Goal: Navigation & Orientation: Find specific page/section

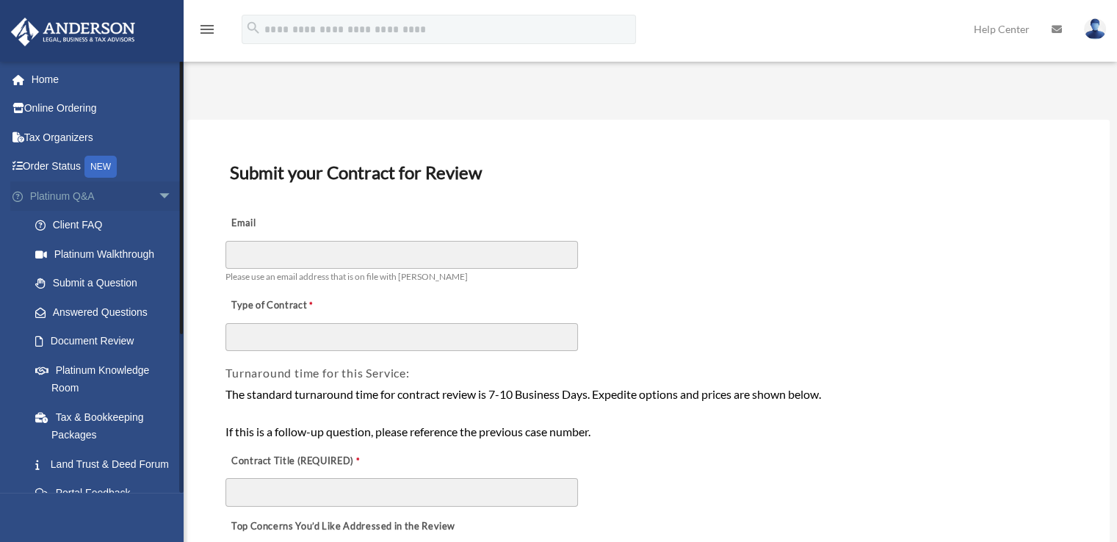
click at [158, 196] on span "arrow_drop_down" at bounding box center [172, 196] width 29 height 30
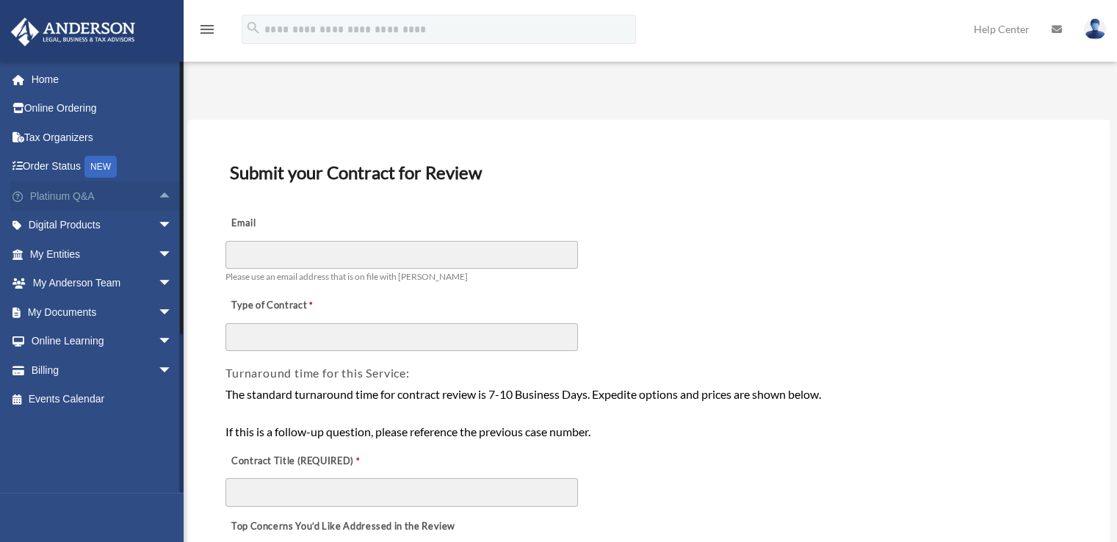
click at [158, 195] on span "arrow_drop_up" at bounding box center [172, 196] width 29 height 30
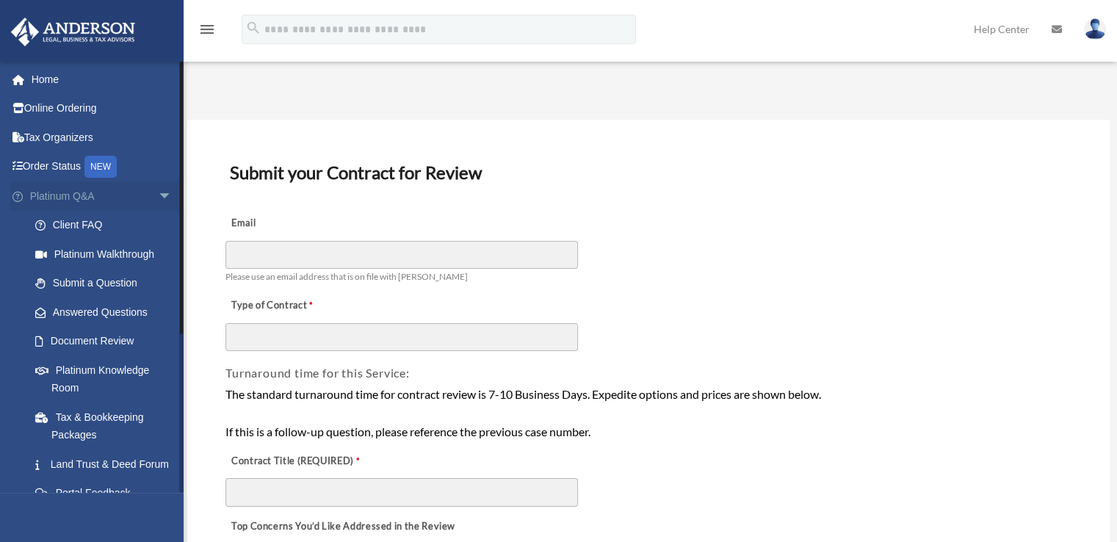
click at [158, 189] on span "arrow_drop_down" at bounding box center [172, 196] width 29 height 30
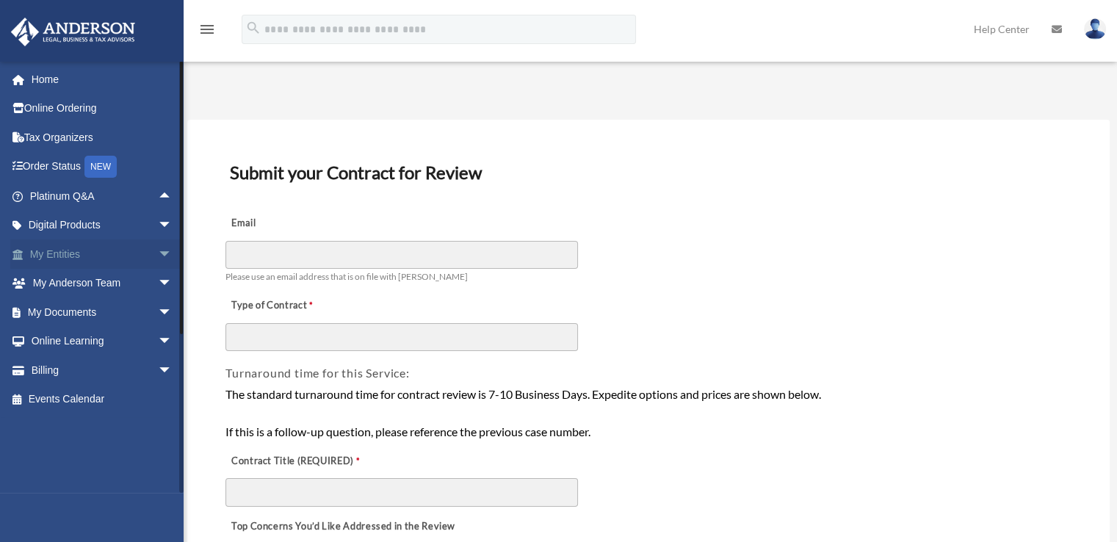
click at [158, 248] on span "arrow_drop_down" at bounding box center [172, 254] width 29 height 30
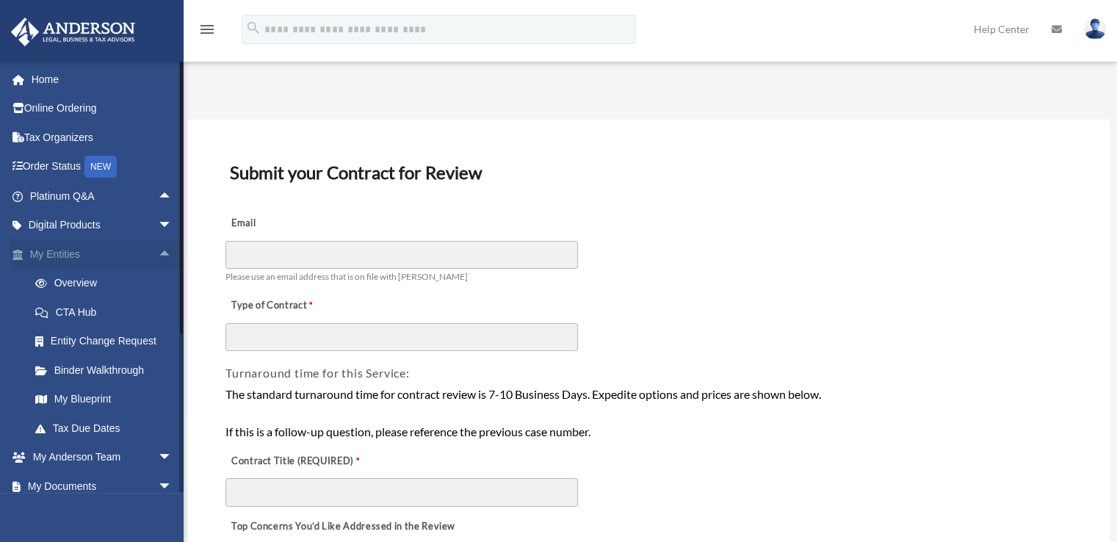
click at [158, 248] on span "arrow_drop_up" at bounding box center [172, 254] width 29 height 30
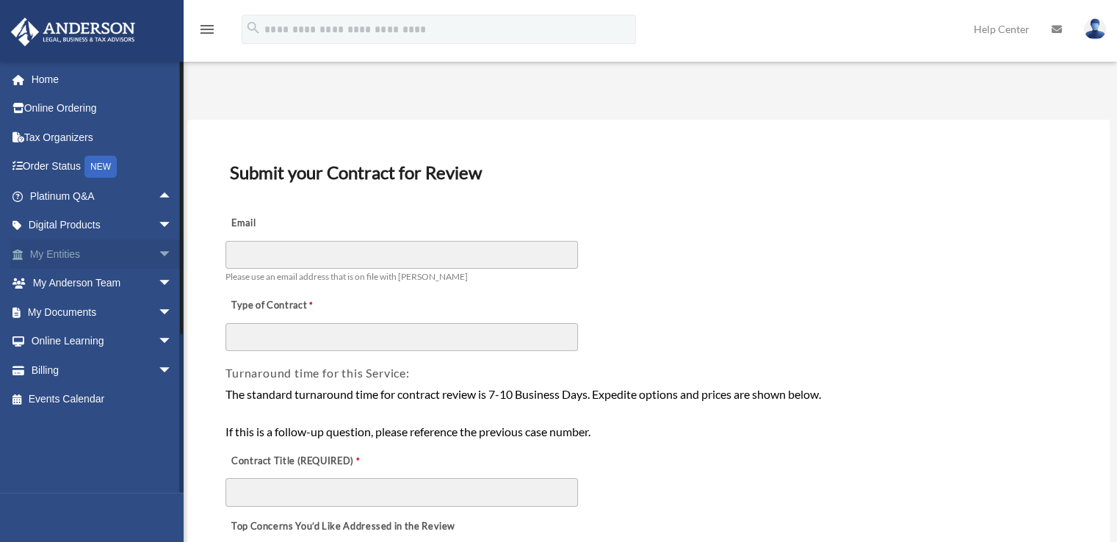
click at [161, 257] on span "arrow_drop_down" at bounding box center [172, 254] width 29 height 30
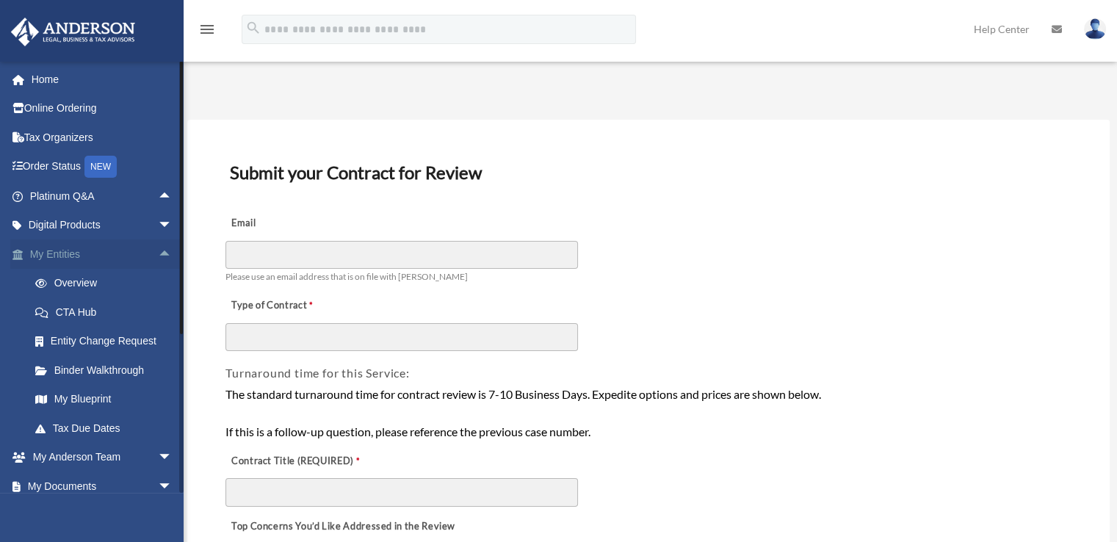
click at [159, 256] on span "arrow_drop_up" at bounding box center [172, 254] width 29 height 30
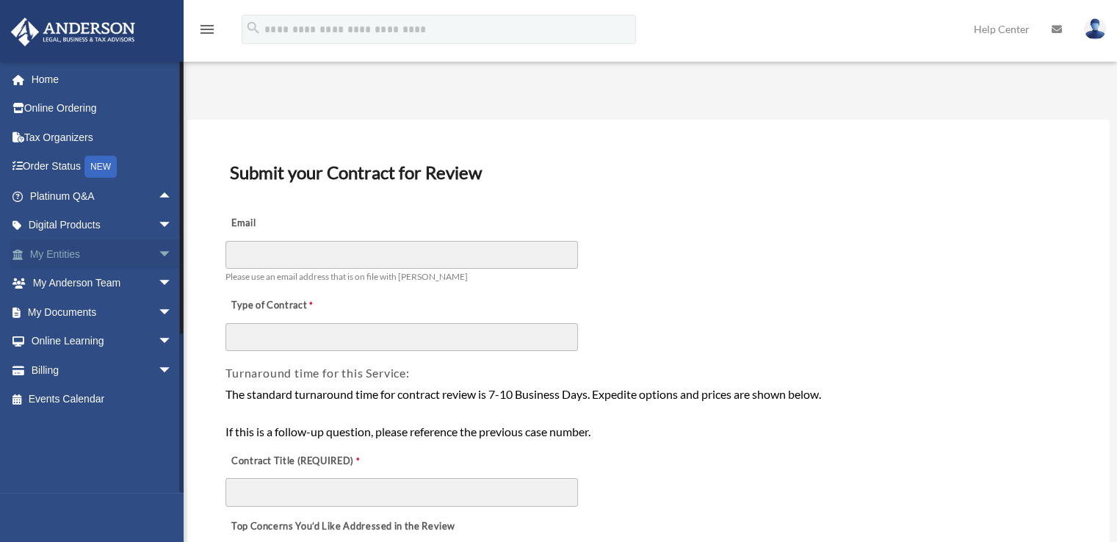
click at [158, 253] on span "arrow_drop_down" at bounding box center [172, 254] width 29 height 30
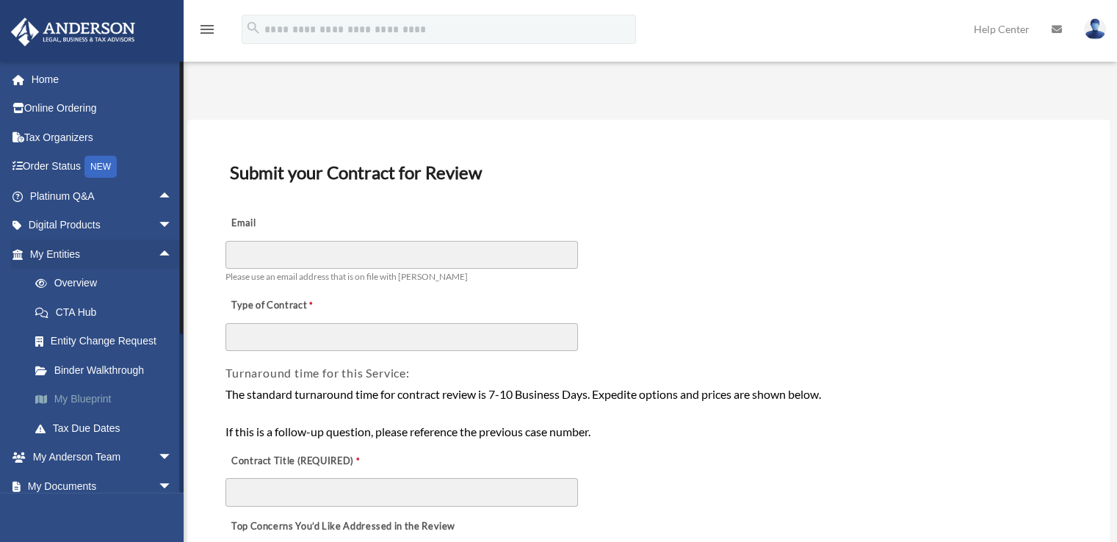
click at [96, 398] on link "My Blueprint" at bounding box center [108, 399] width 174 height 29
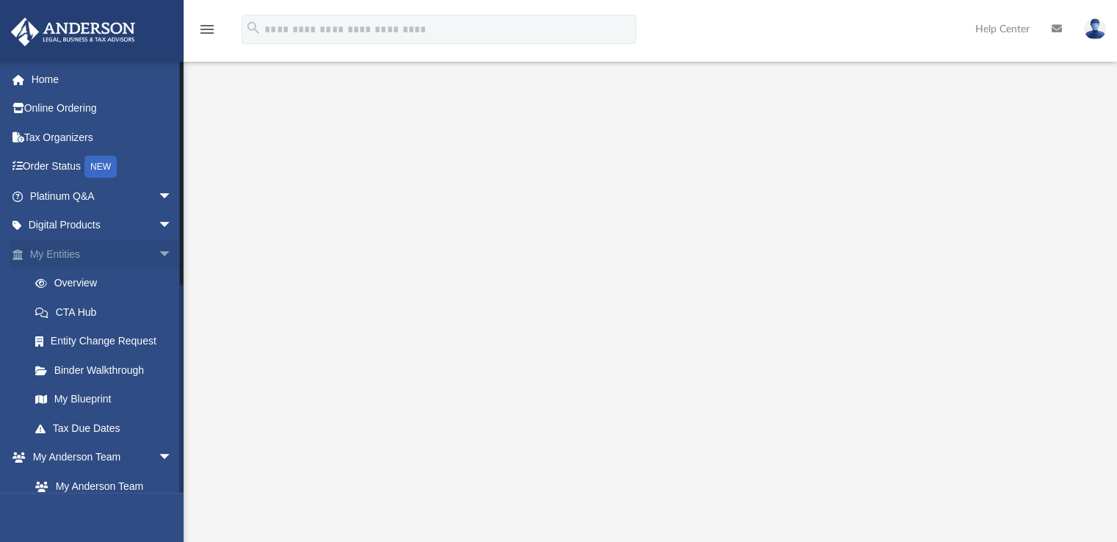
click at [161, 253] on span "arrow_drop_down" at bounding box center [172, 254] width 29 height 30
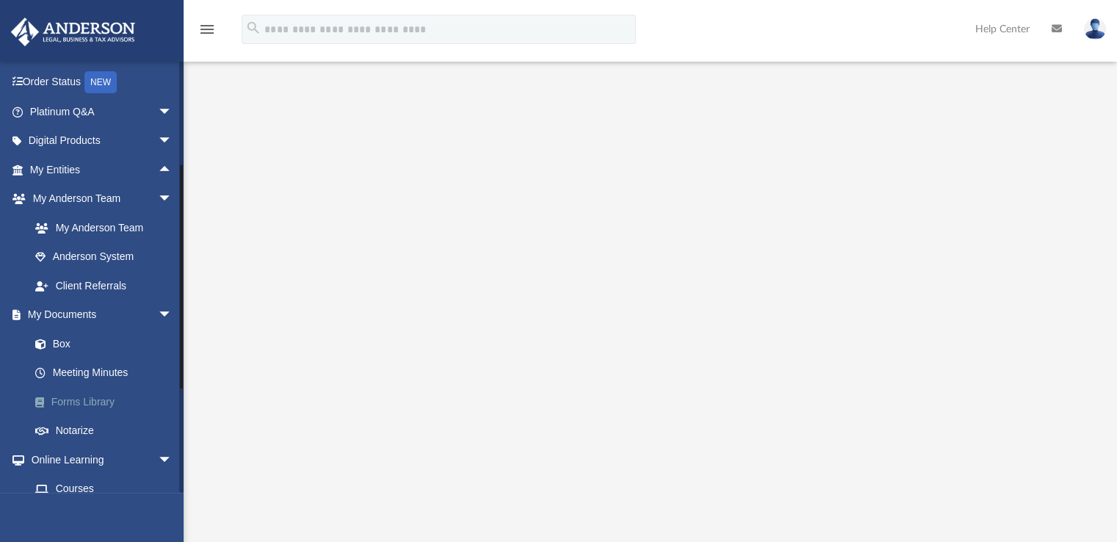
scroll to position [147, 0]
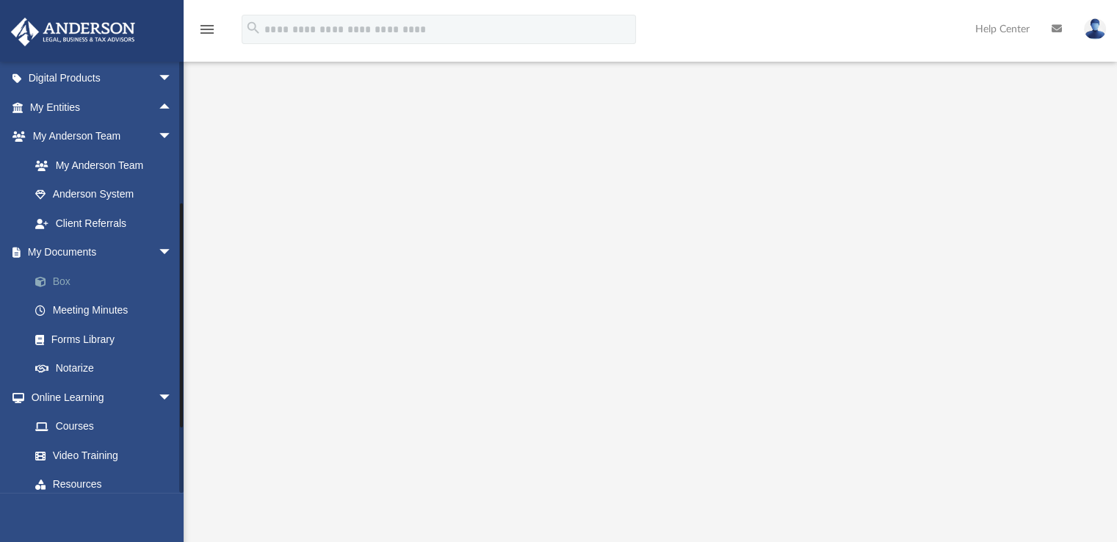
click at [68, 282] on link "Box" at bounding box center [108, 281] width 174 height 29
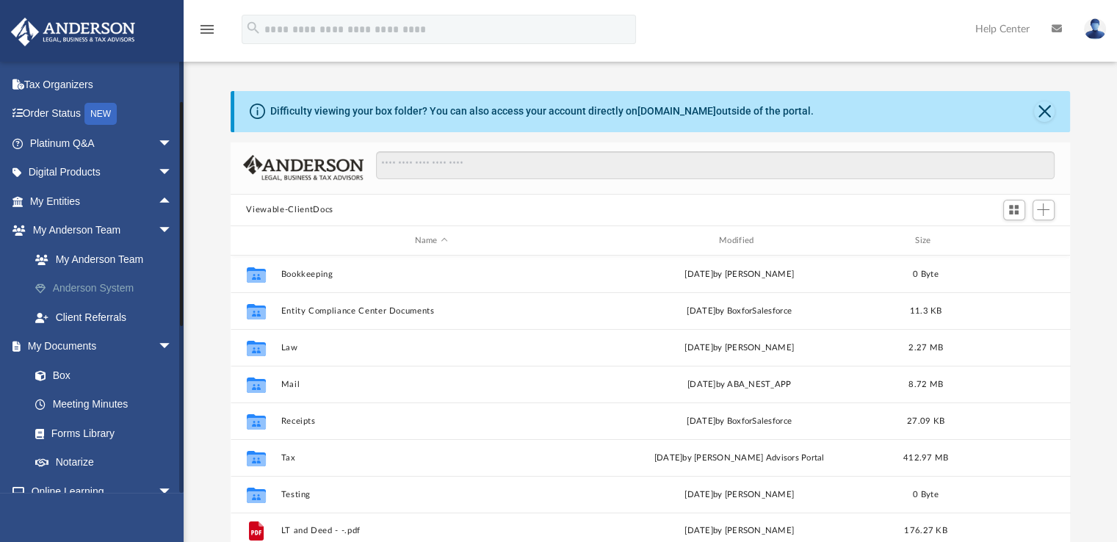
scroll to position [73, 0]
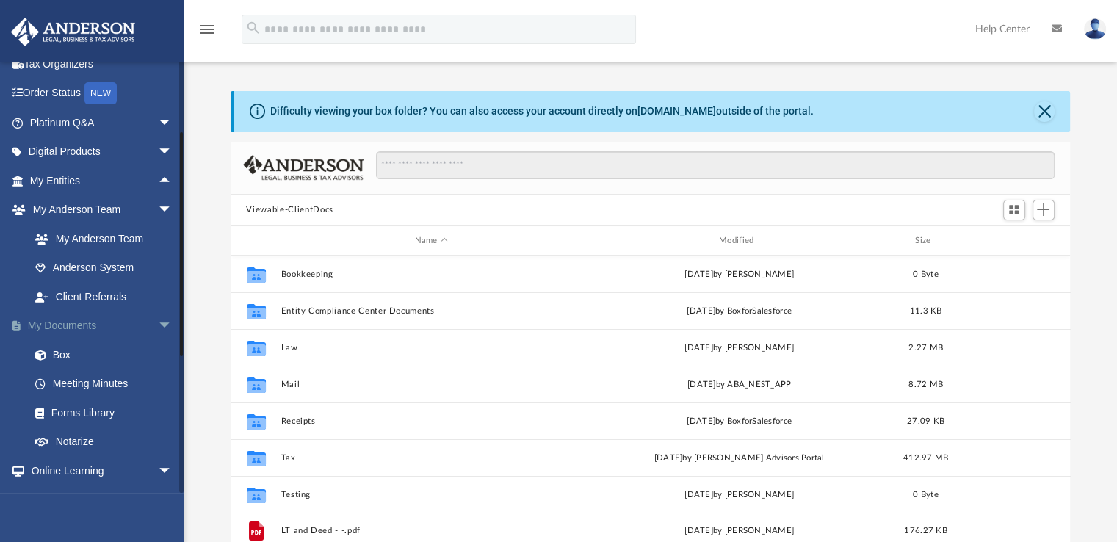
click at [158, 325] on span "arrow_drop_down" at bounding box center [172, 326] width 29 height 30
click at [158, 325] on span "arrow_drop_up" at bounding box center [172, 326] width 29 height 30
click at [158, 325] on span "arrow_drop_down" at bounding box center [172, 326] width 29 height 30
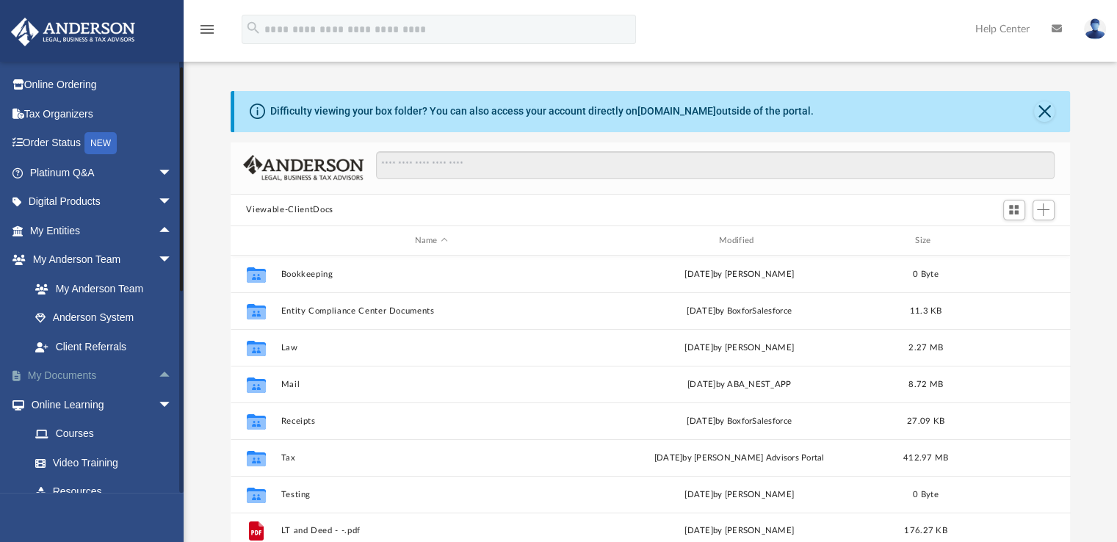
scroll to position [0, 0]
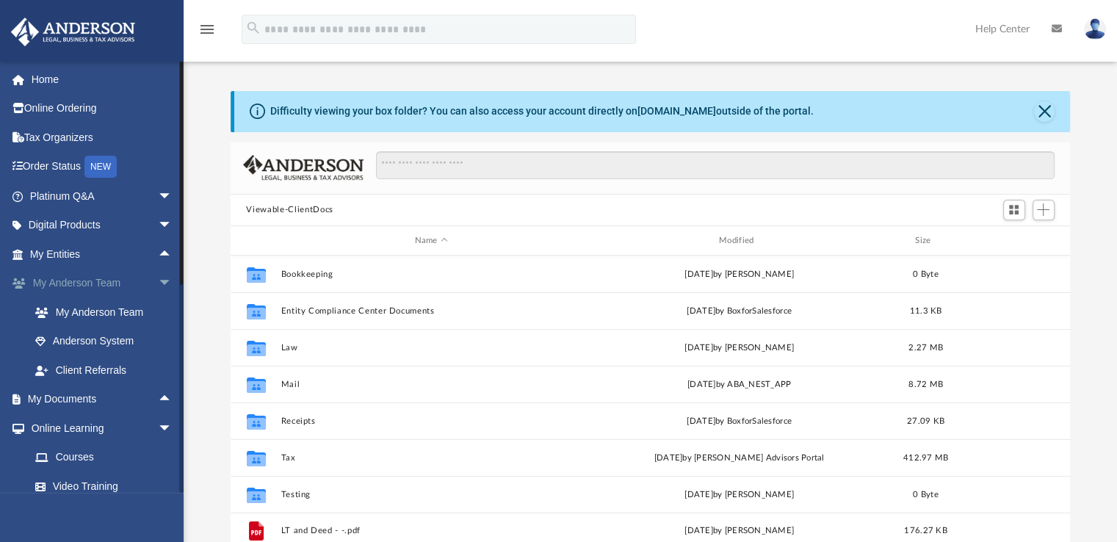
click at [158, 283] on span "arrow_drop_down" at bounding box center [172, 284] width 29 height 30
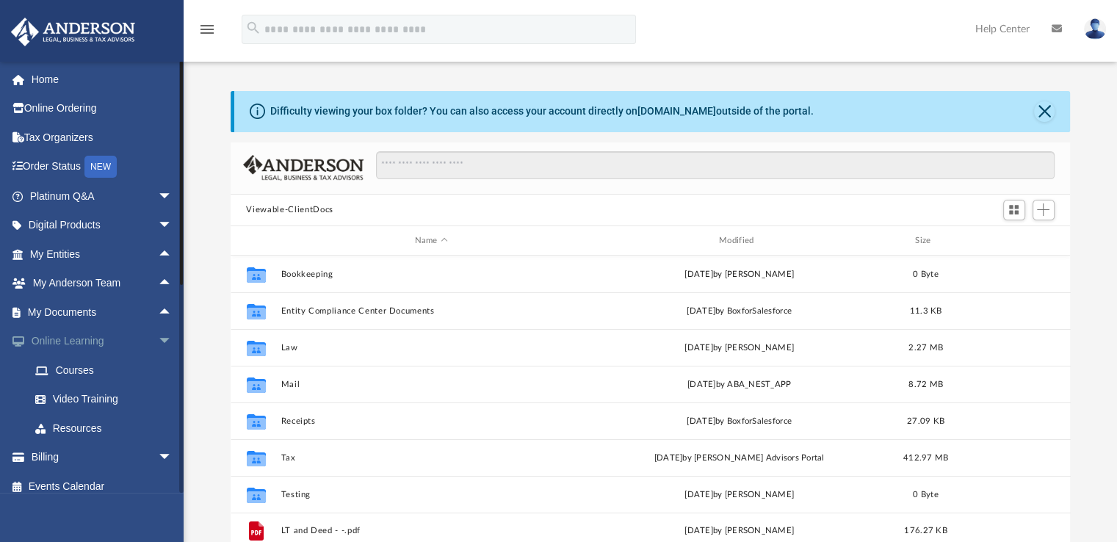
click at [159, 339] on span "arrow_drop_down" at bounding box center [172, 342] width 29 height 30
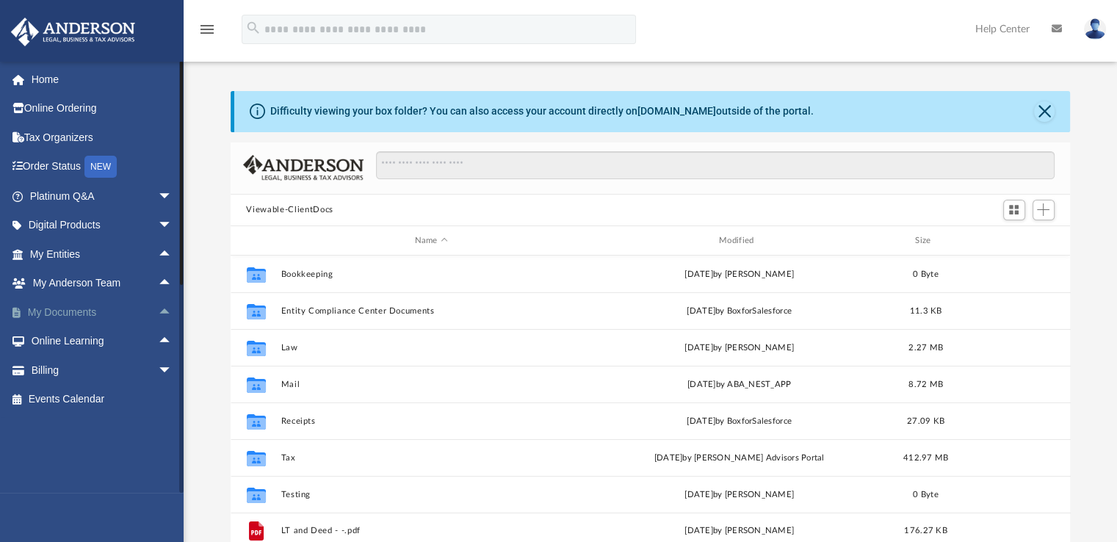
click at [158, 313] on span "arrow_drop_up" at bounding box center [172, 312] width 29 height 30
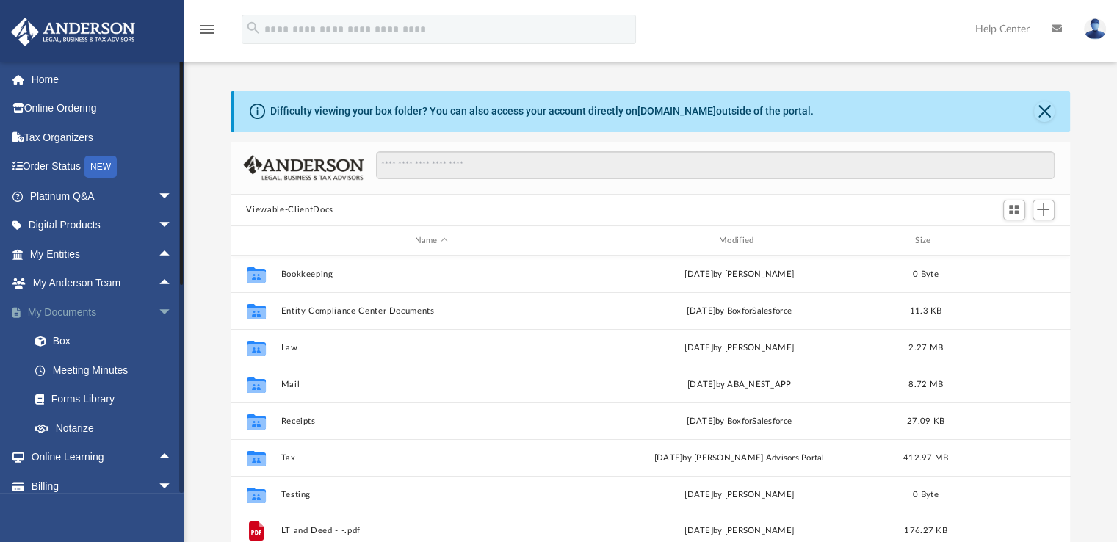
click at [158, 313] on span "arrow_drop_down" at bounding box center [172, 312] width 29 height 30
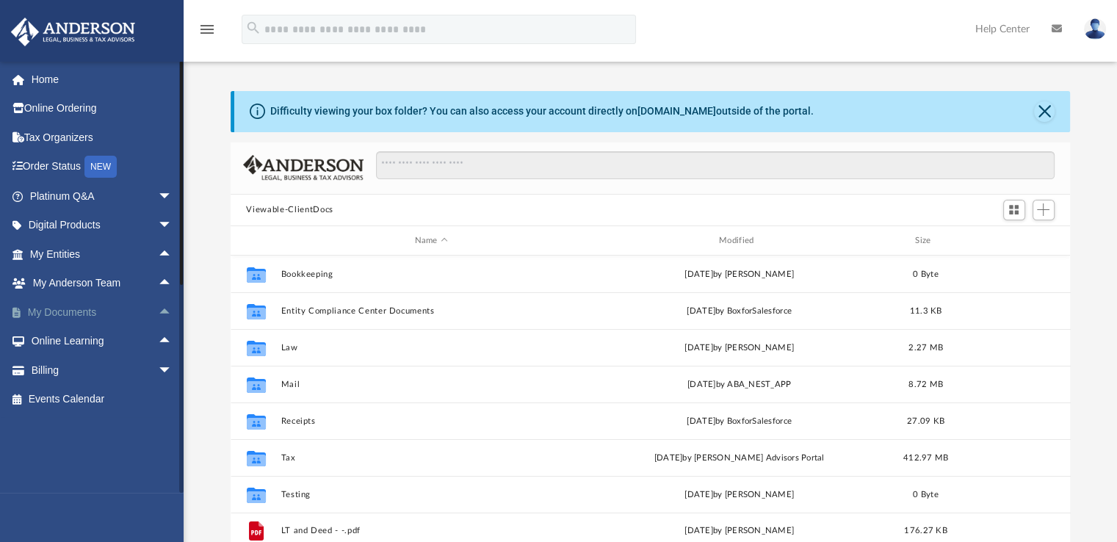
click at [158, 310] on span "arrow_drop_up" at bounding box center [172, 312] width 29 height 30
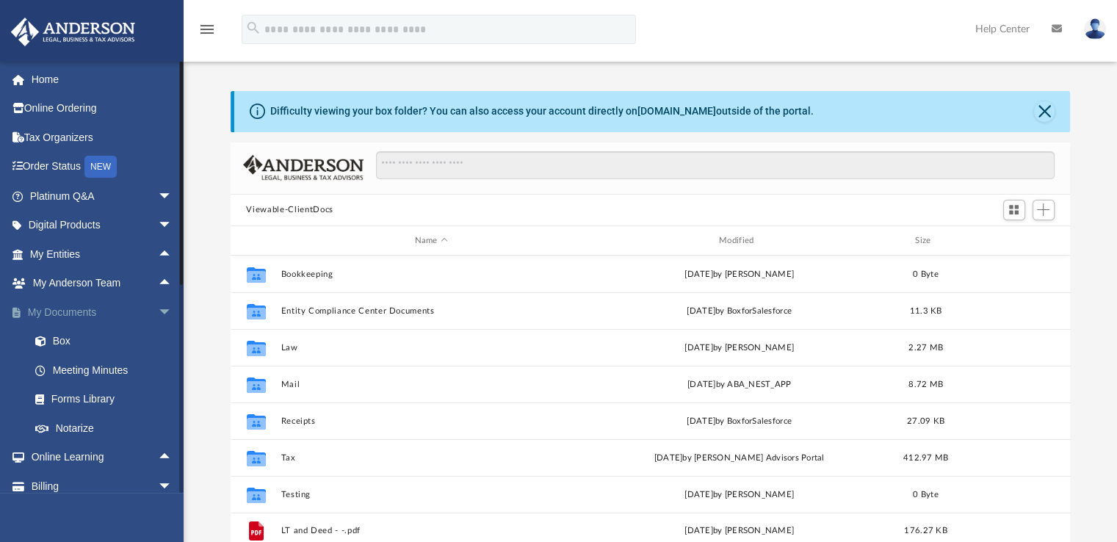
click at [158, 310] on span "arrow_drop_down" at bounding box center [172, 312] width 29 height 30
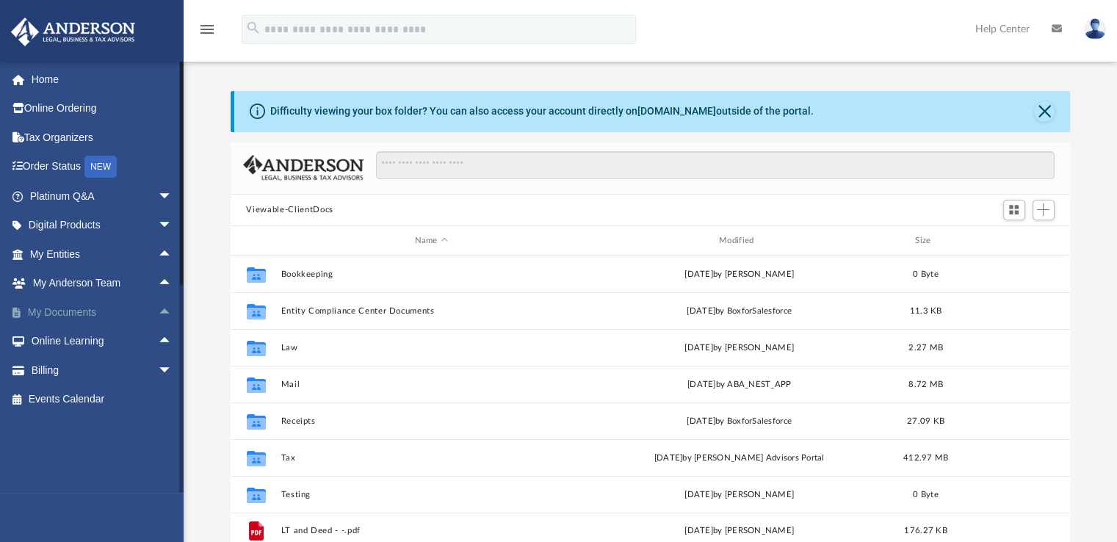
click at [158, 310] on span "arrow_drop_up" at bounding box center [172, 312] width 29 height 30
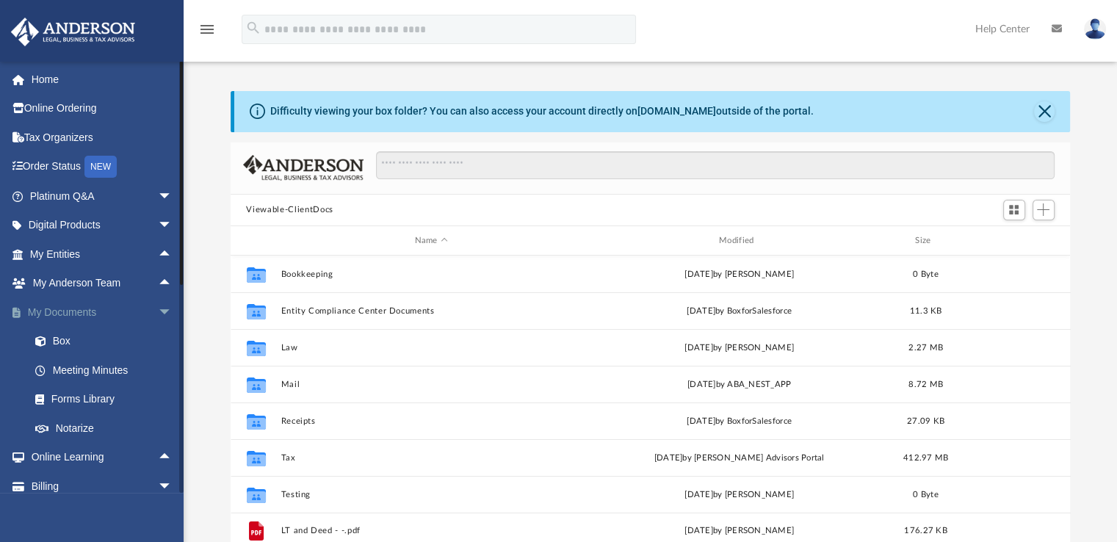
click at [158, 310] on span "arrow_drop_down" at bounding box center [172, 312] width 29 height 30
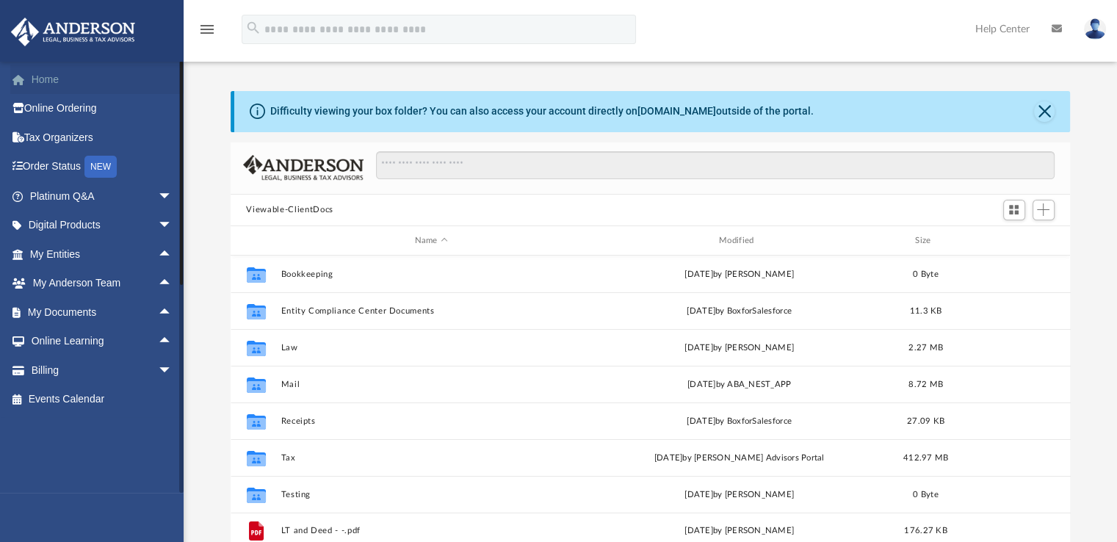
click at [70, 87] on link "Home" at bounding box center [102, 79] width 184 height 29
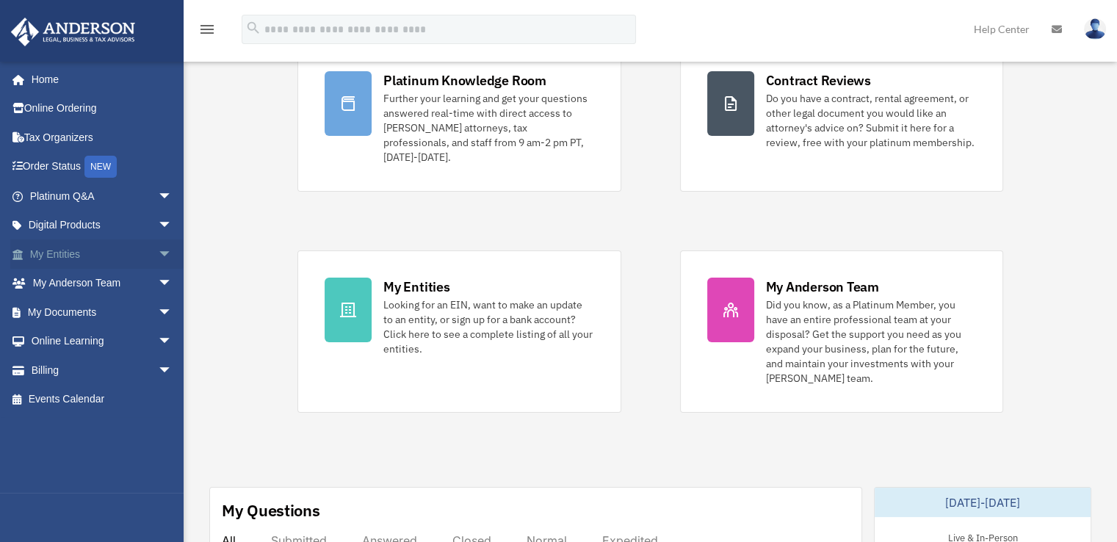
scroll to position [220, 0]
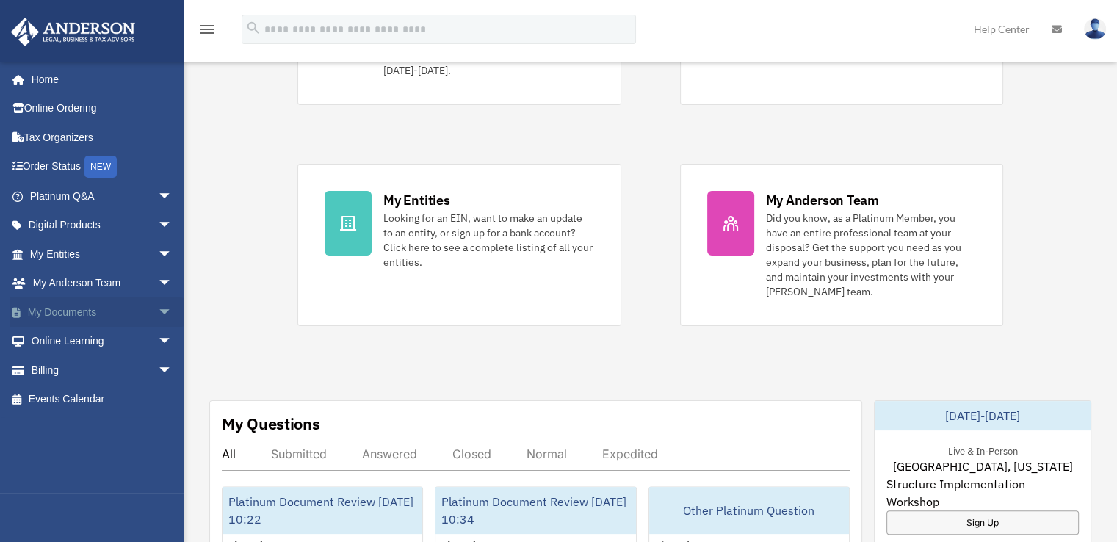
click at [158, 312] on span "arrow_drop_down" at bounding box center [172, 312] width 29 height 30
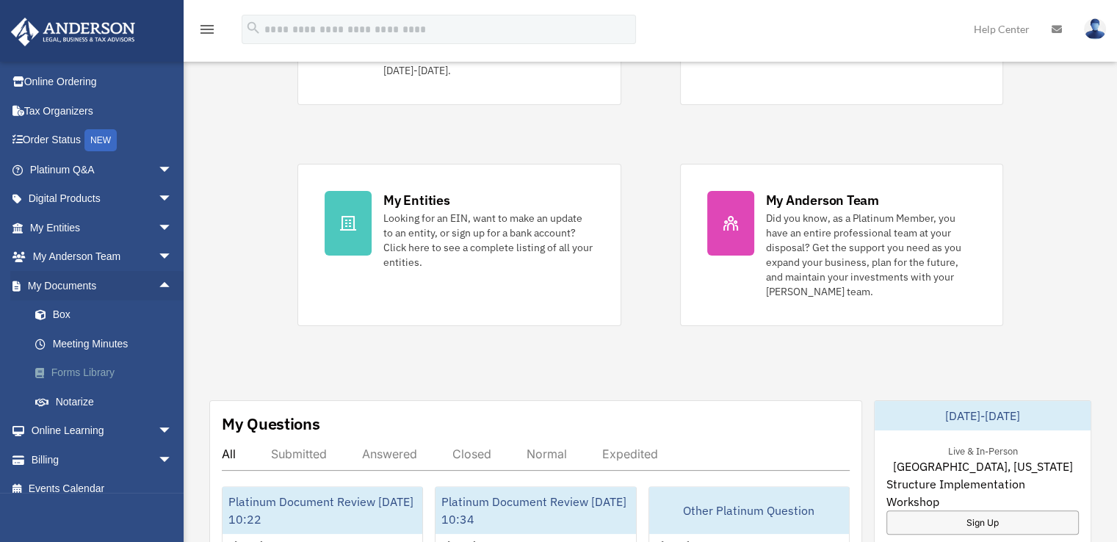
scroll to position [40, 0]
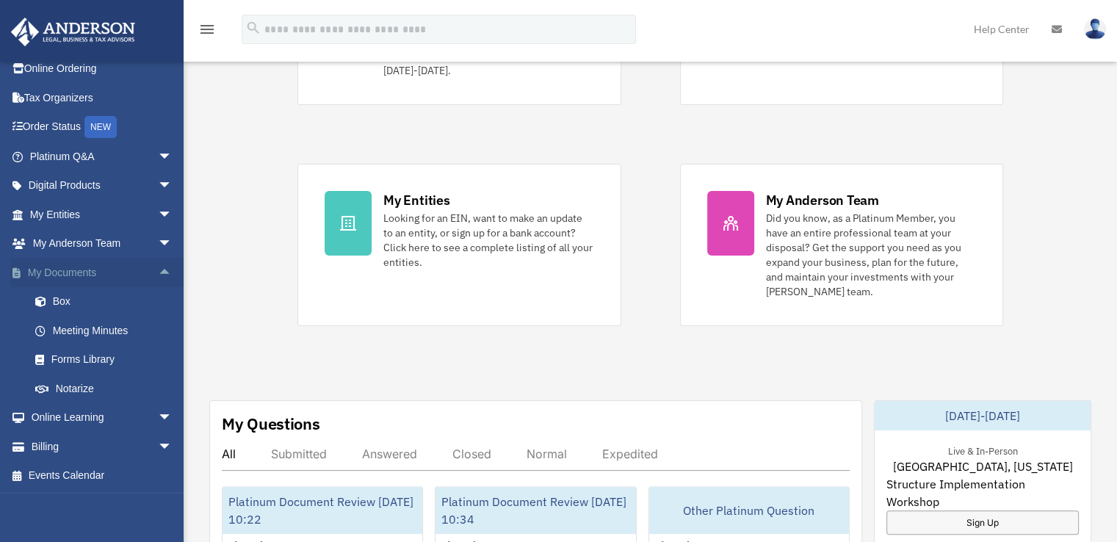
click at [158, 272] on span "arrow_drop_up" at bounding box center [172, 273] width 29 height 30
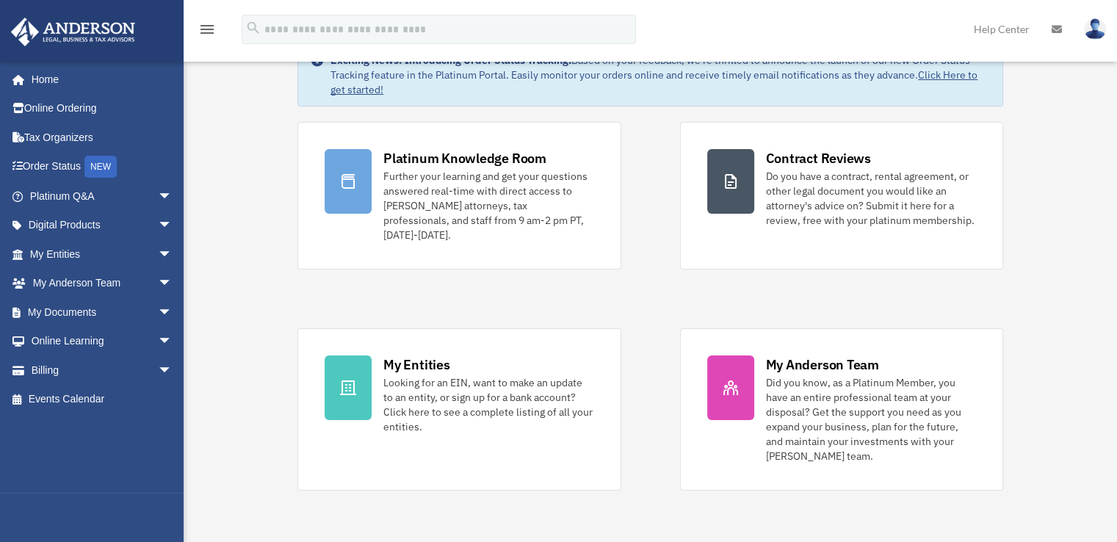
scroll to position [0, 0]
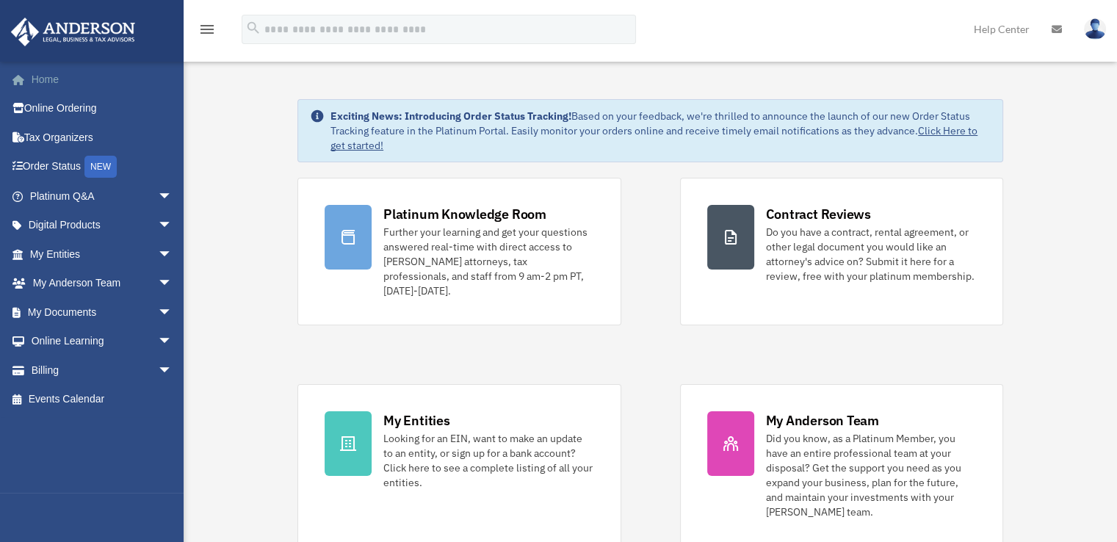
click at [74, 77] on link "Home" at bounding box center [102, 79] width 184 height 29
click at [88, 28] on img at bounding box center [73, 32] width 133 height 29
click at [116, 26] on img at bounding box center [73, 32] width 133 height 29
click at [158, 258] on span "arrow_drop_down" at bounding box center [172, 254] width 29 height 30
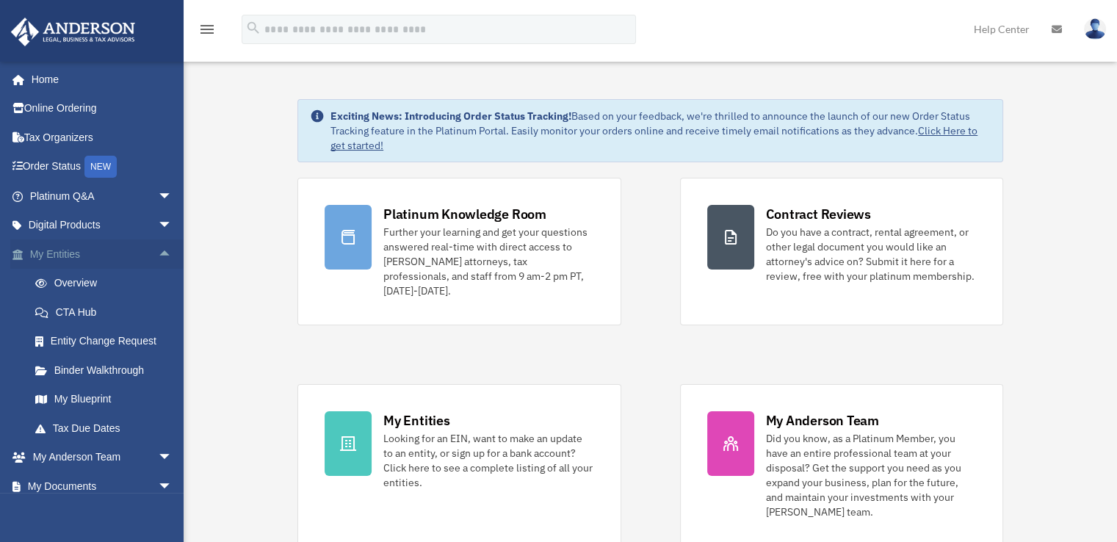
click at [165, 256] on span "arrow_drop_up" at bounding box center [172, 254] width 29 height 30
